Goal: Navigation & Orientation: Find specific page/section

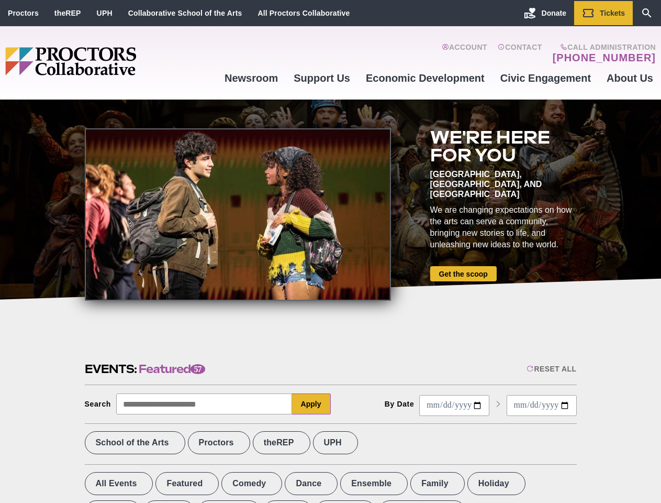
click at [330, 251] on div at bounding box center [238, 214] width 306 height 172
click at [551, 369] on div "Reset All" at bounding box center [552, 368] width 50 height 8
click at [311, 404] on button "Apply" at bounding box center [311, 403] width 39 height 21
